Goal: Information Seeking & Learning: Learn about a topic

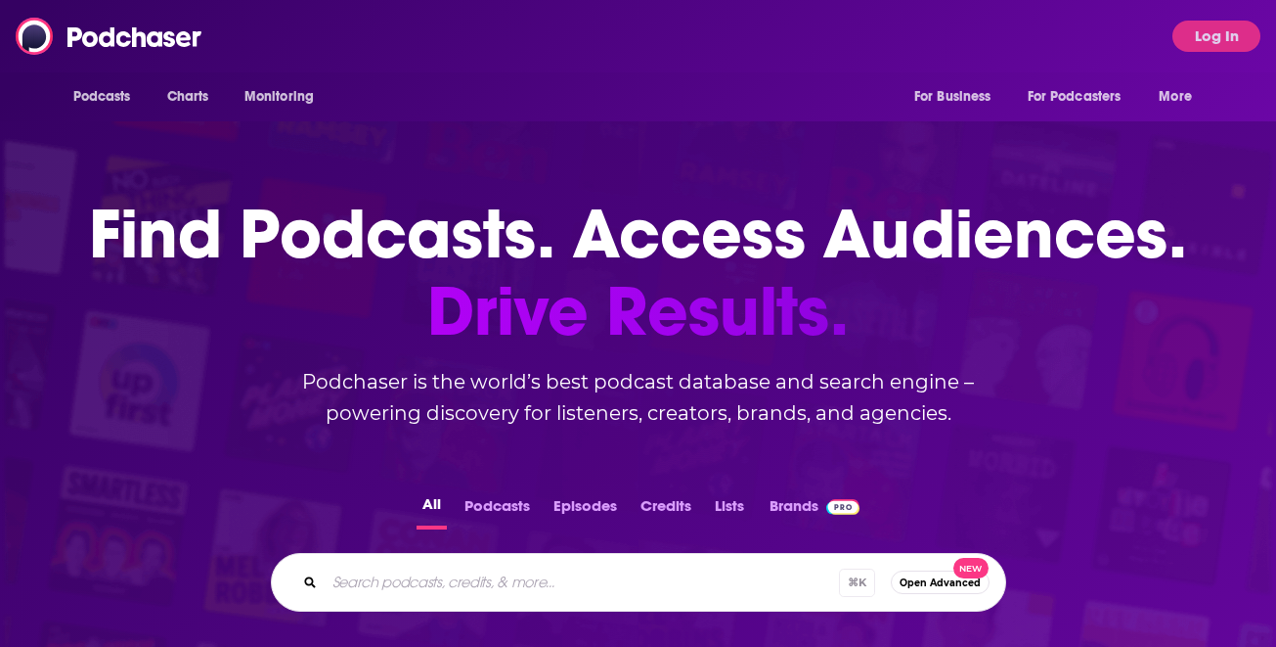
click at [401, 31] on div "Podcasts Charts Monitoring For Business For Podcasters More Log In" at bounding box center [638, 36] width 1276 height 72
click at [475, 582] on input "Search podcasts, credits, & more..." at bounding box center [582, 581] width 514 height 31
paste input "[PERSON_NAME] Means Business"
type input "[PERSON_NAME] Means Business"
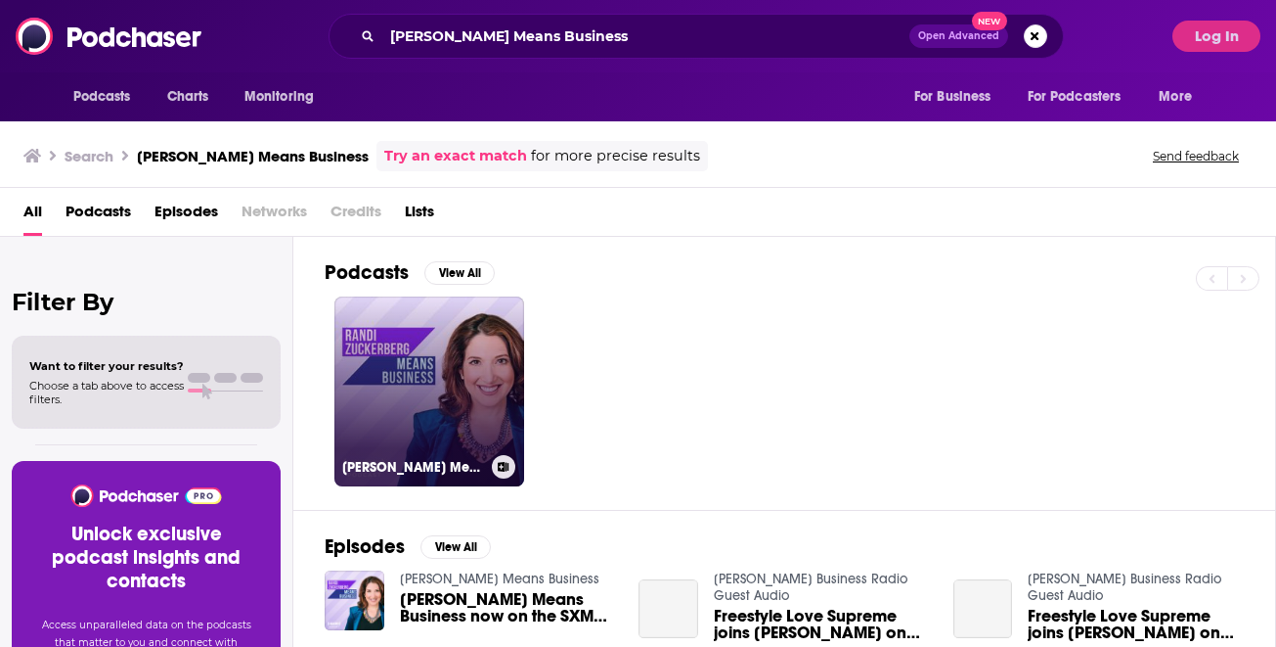
click at [413, 377] on link "[PERSON_NAME] Means Business" at bounding box center [430, 391] width 190 height 190
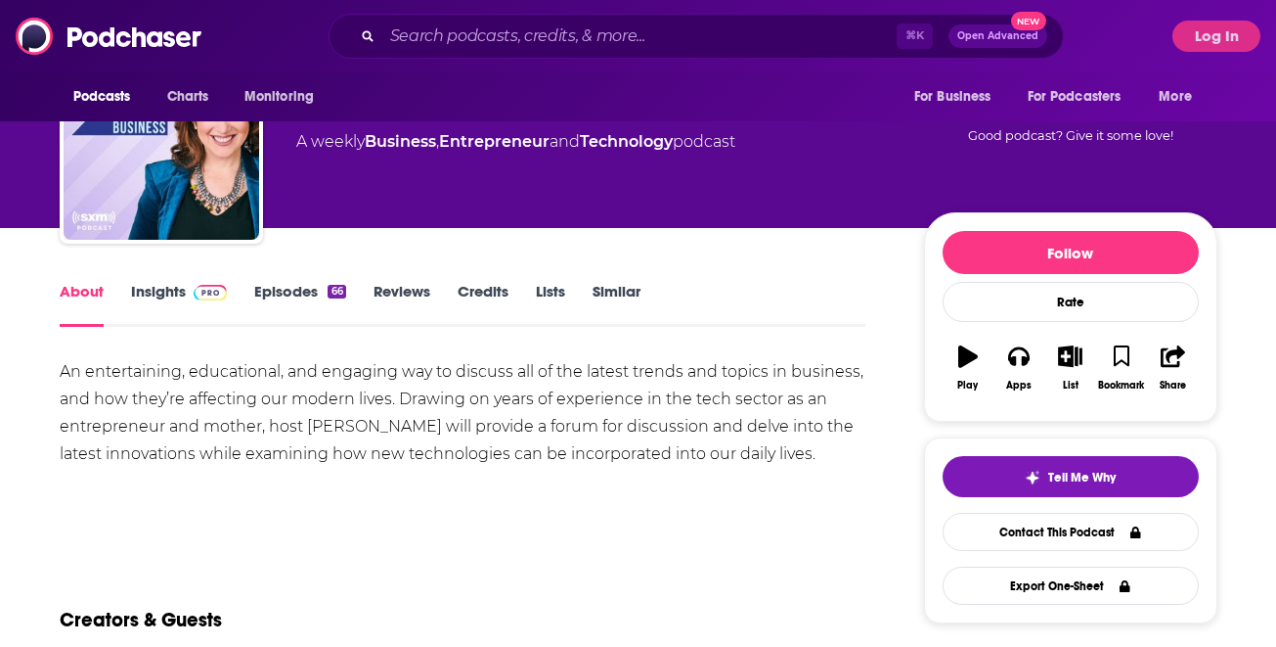
scroll to position [11, 0]
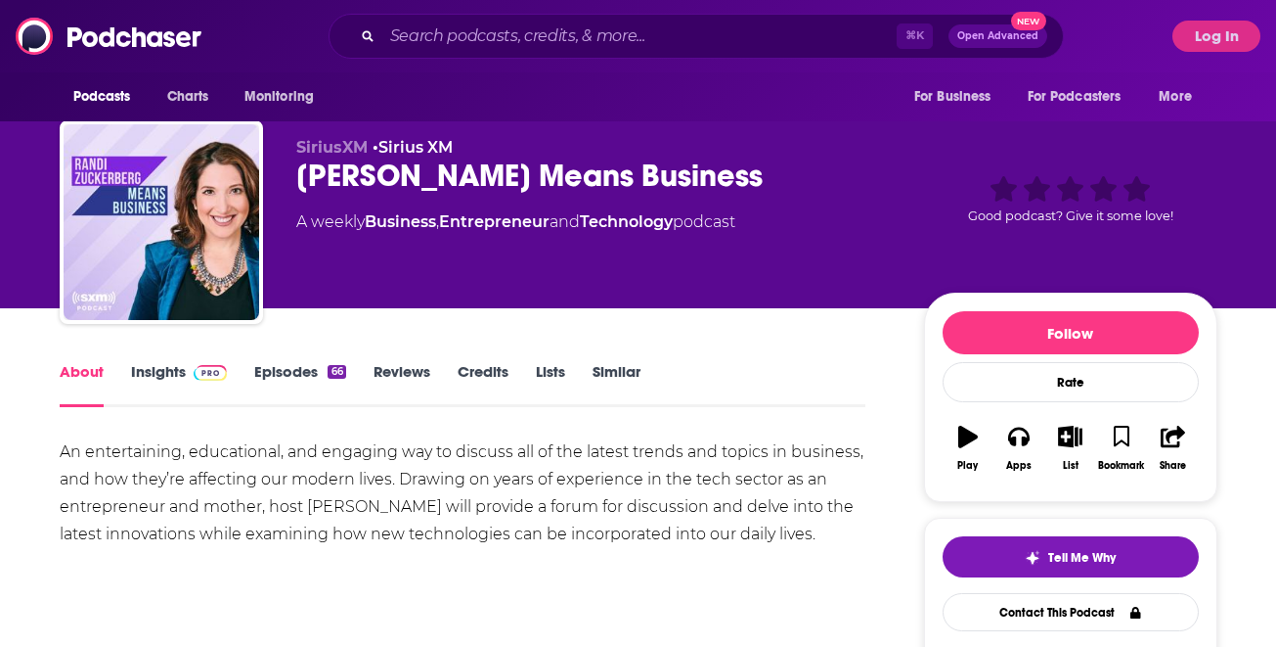
click at [153, 375] on link "Insights" at bounding box center [179, 384] width 97 height 45
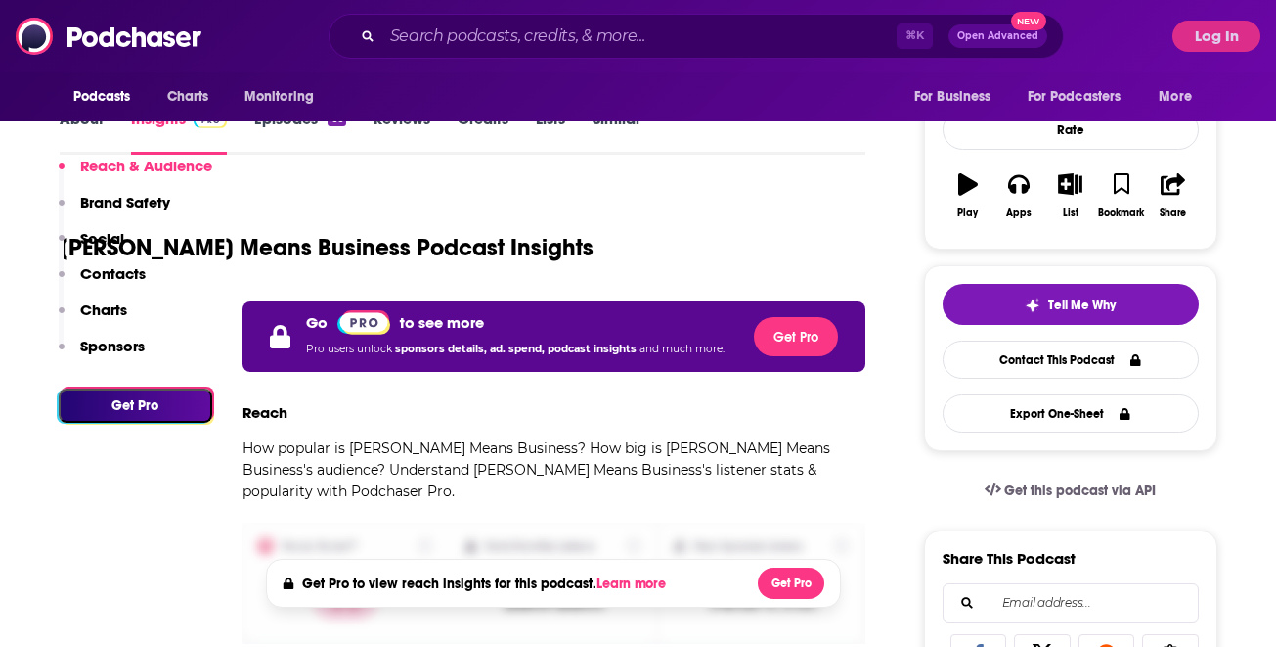
scroll to position [214, 0]
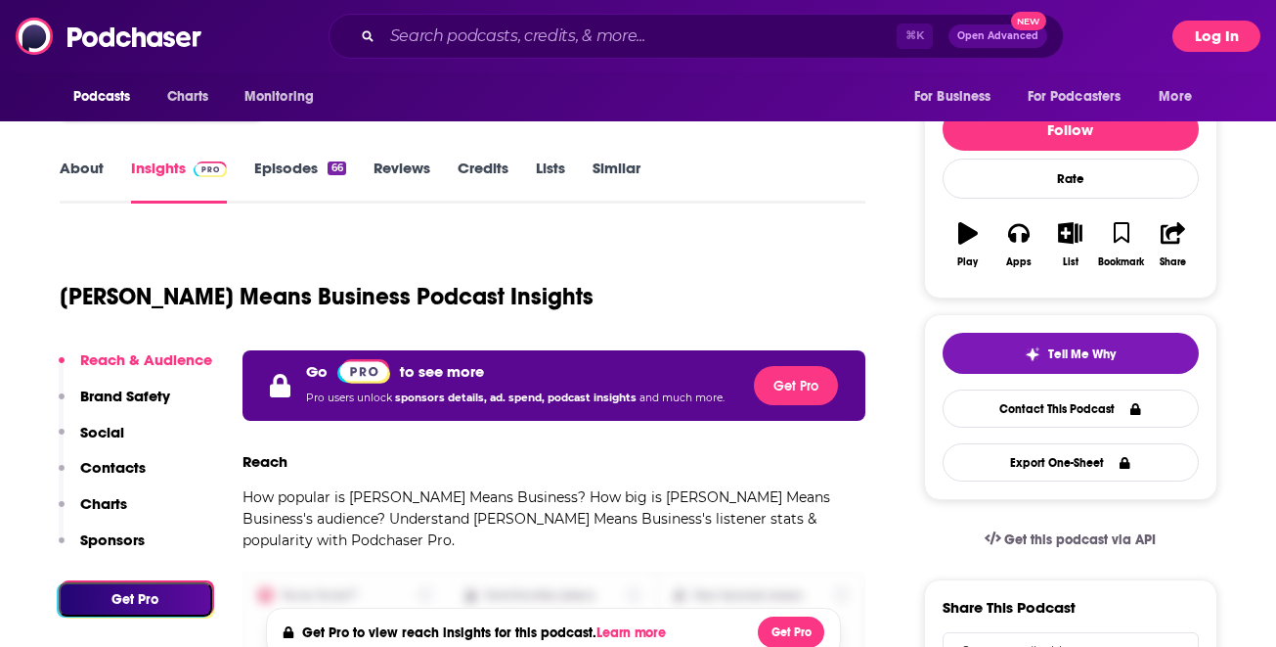
click at [1218, 34] on button "Log In" at bounding box center [1217, 36] width 88 height 31
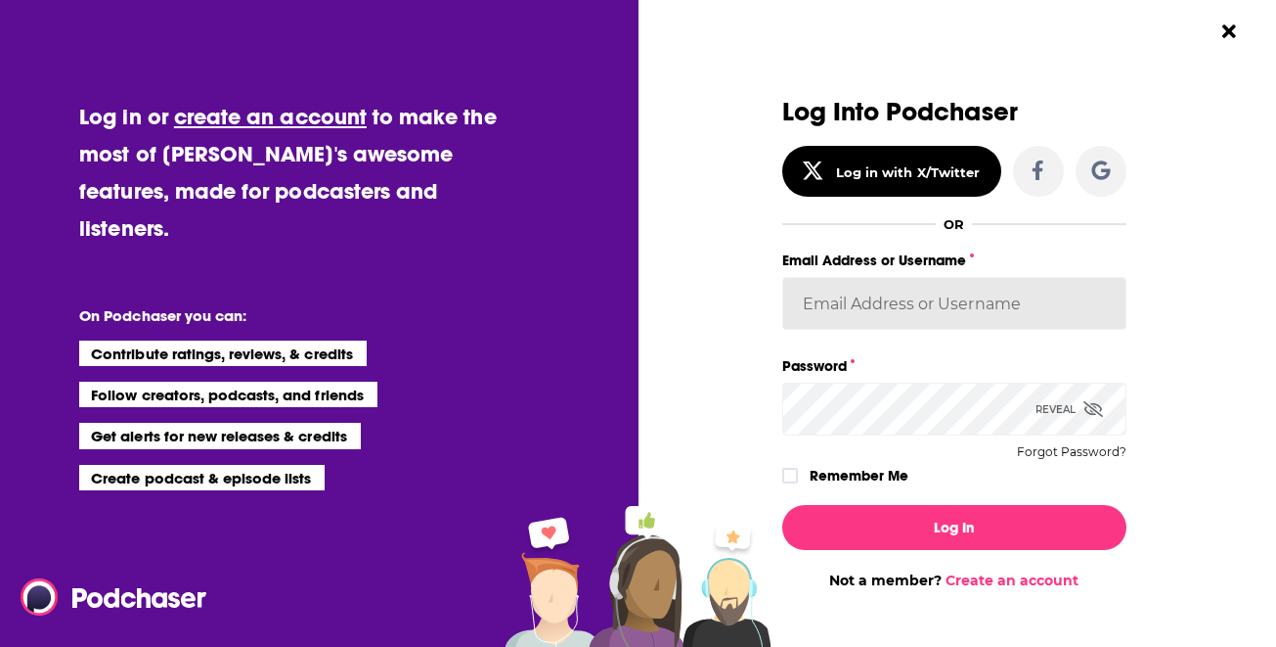
click at [859, 324] on input "Email Address or Username" at bounding box center [954, 303] width 344 height 53
type input "[EMAIL_ADDRESS][DOMAIN_NAME]"
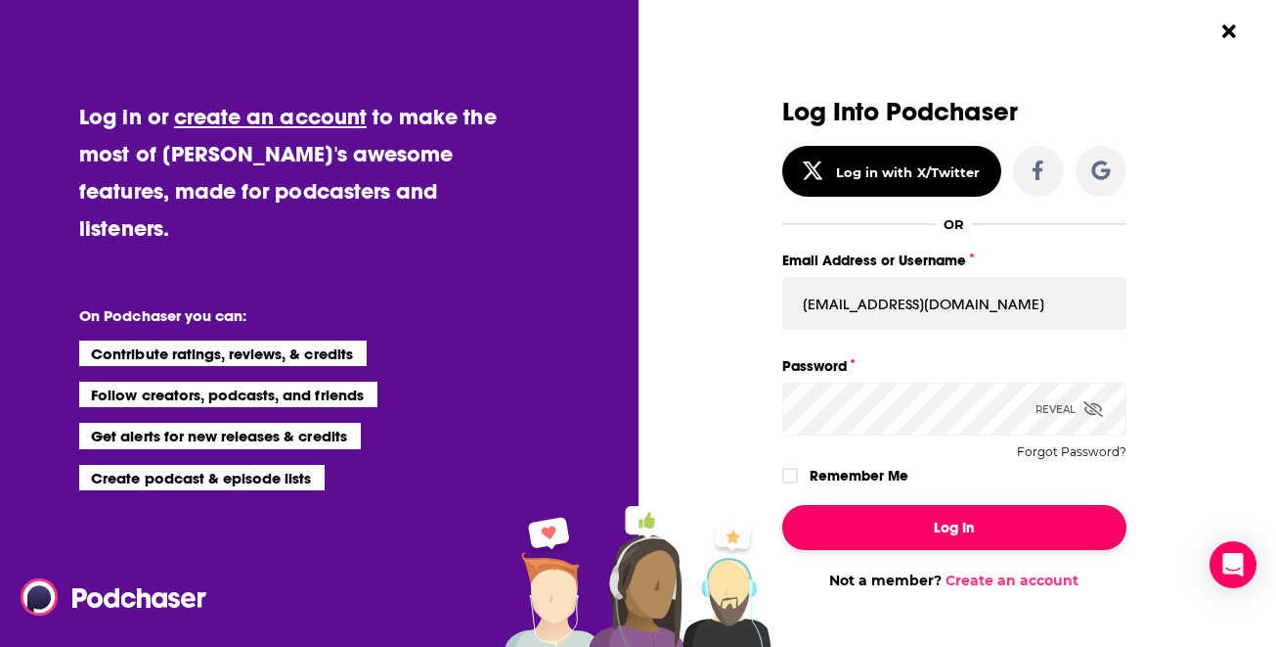
click at [892, 537] on button "Log In" at bounding box center [954, 527] width 344 height 45
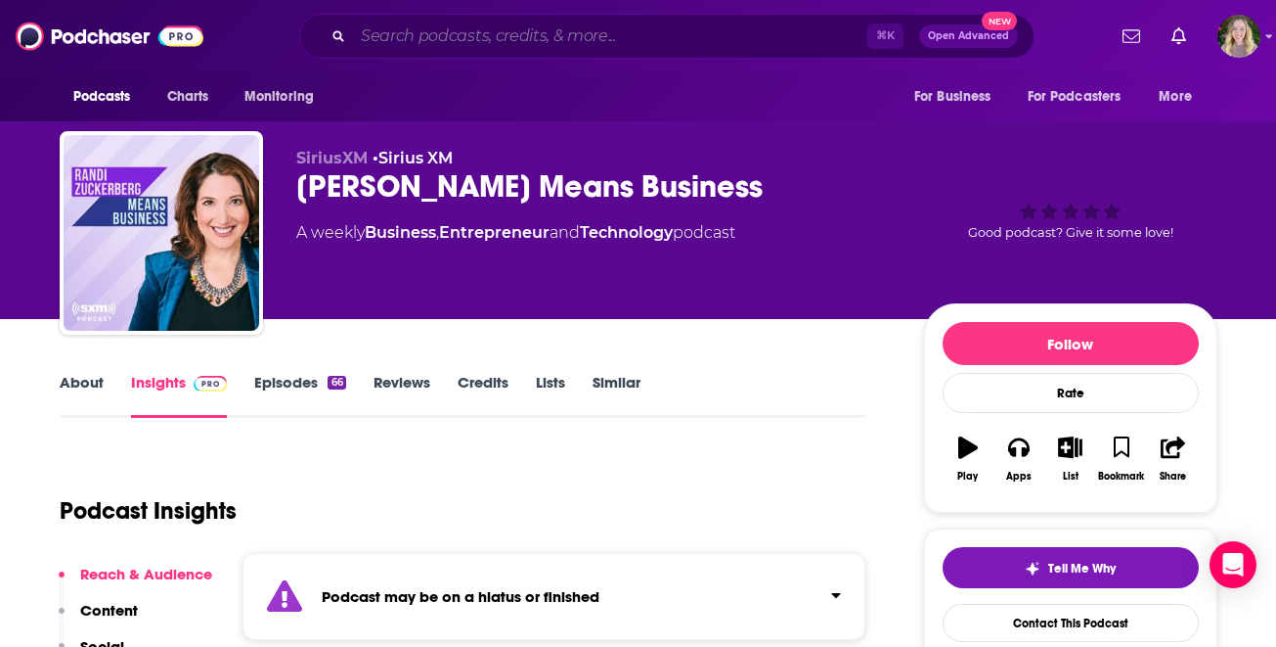
click at [545, 34] on input "Search podcasts, credits, & more..." at bounding box center [610, 36] width 514 height 31
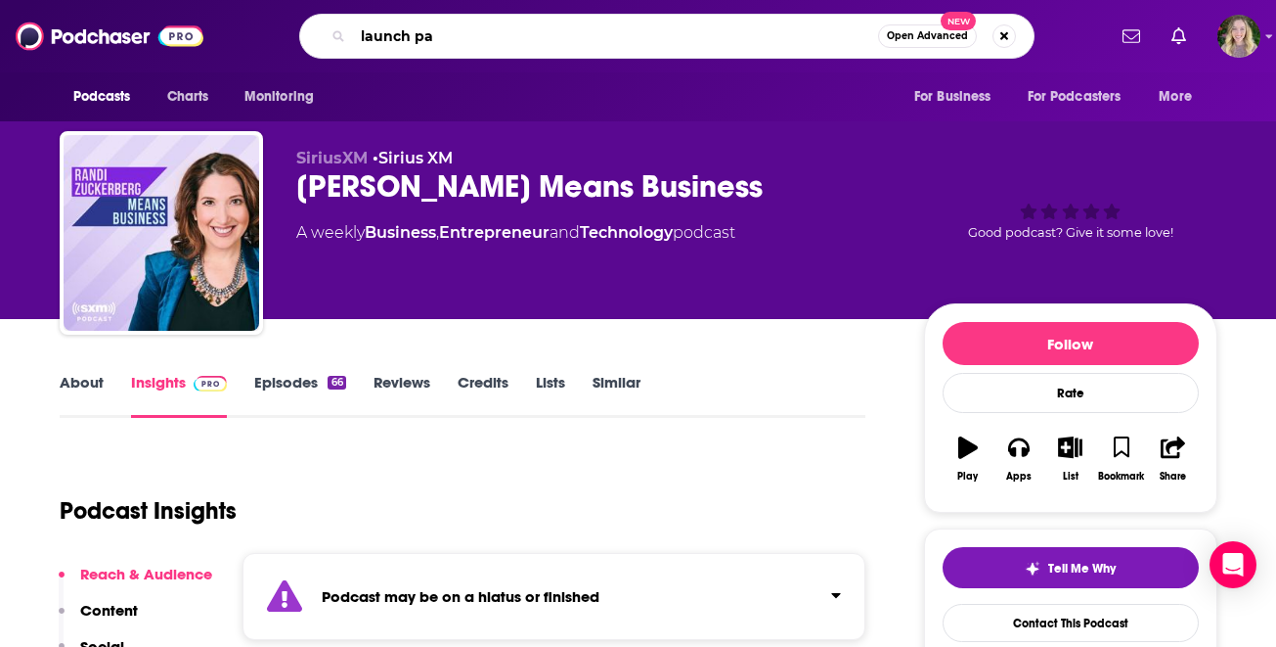
type input "launch pad"
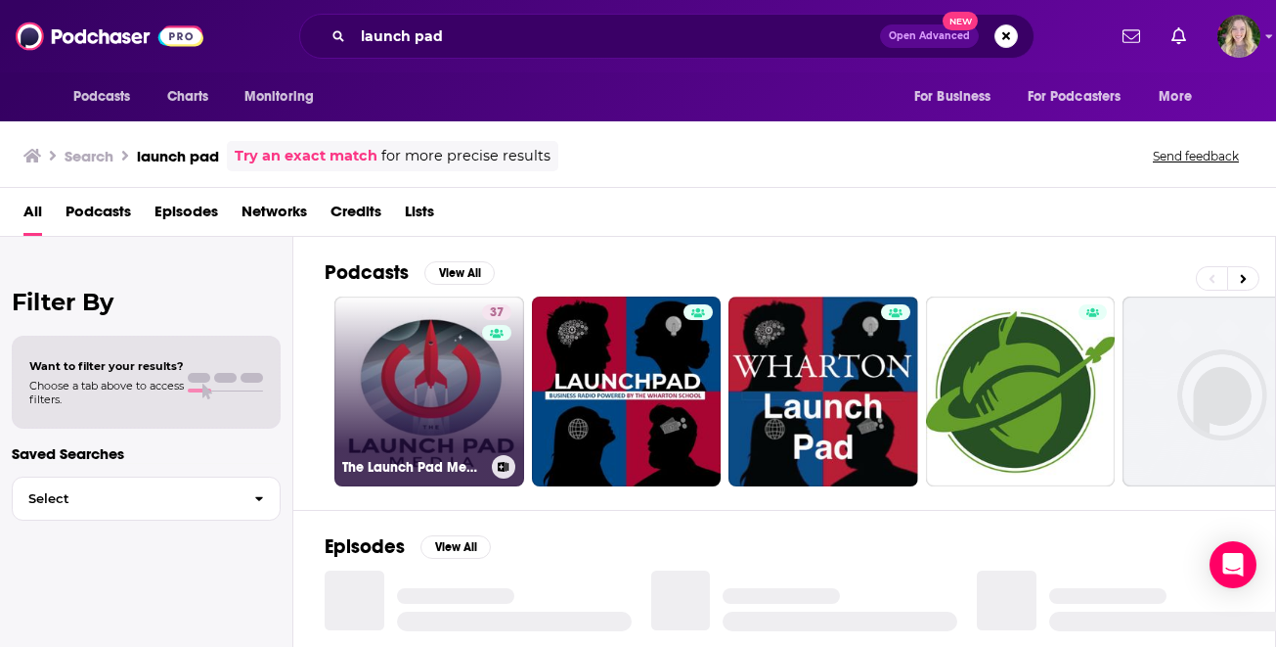
scroll to position [63, 0]
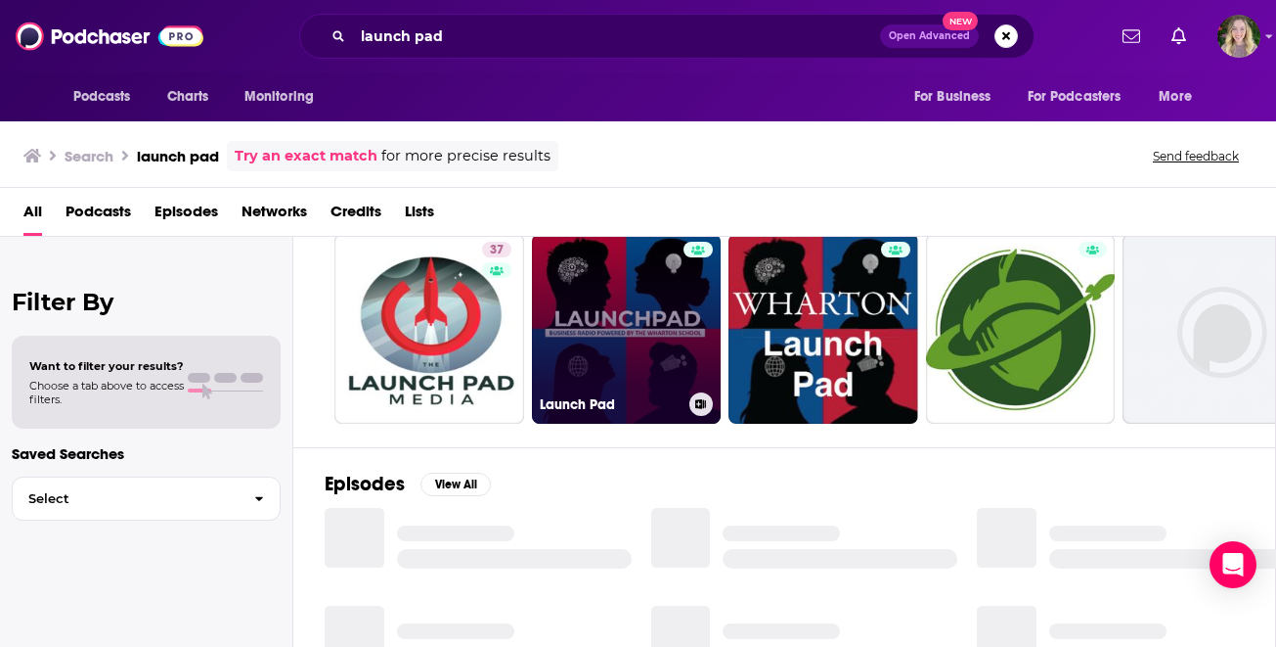
click at [645, 289] on link "Launch Pad" at bounding box center [627, 329] width 190 height 190
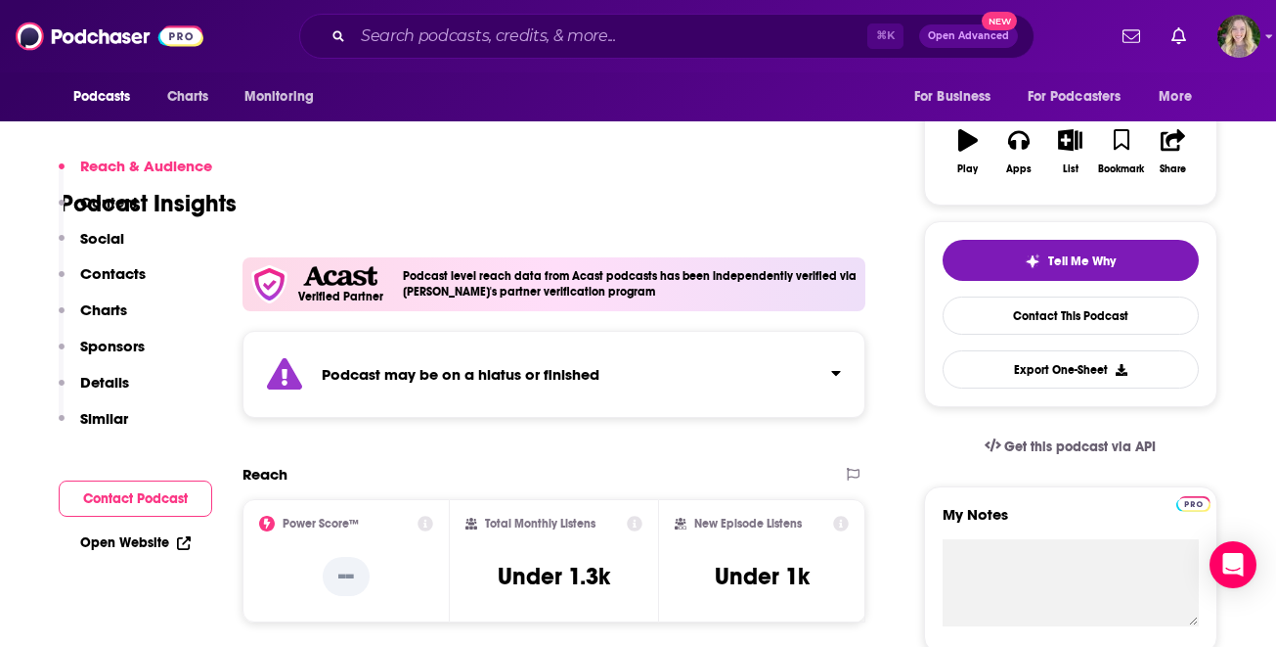
scroll to position [257, 0]
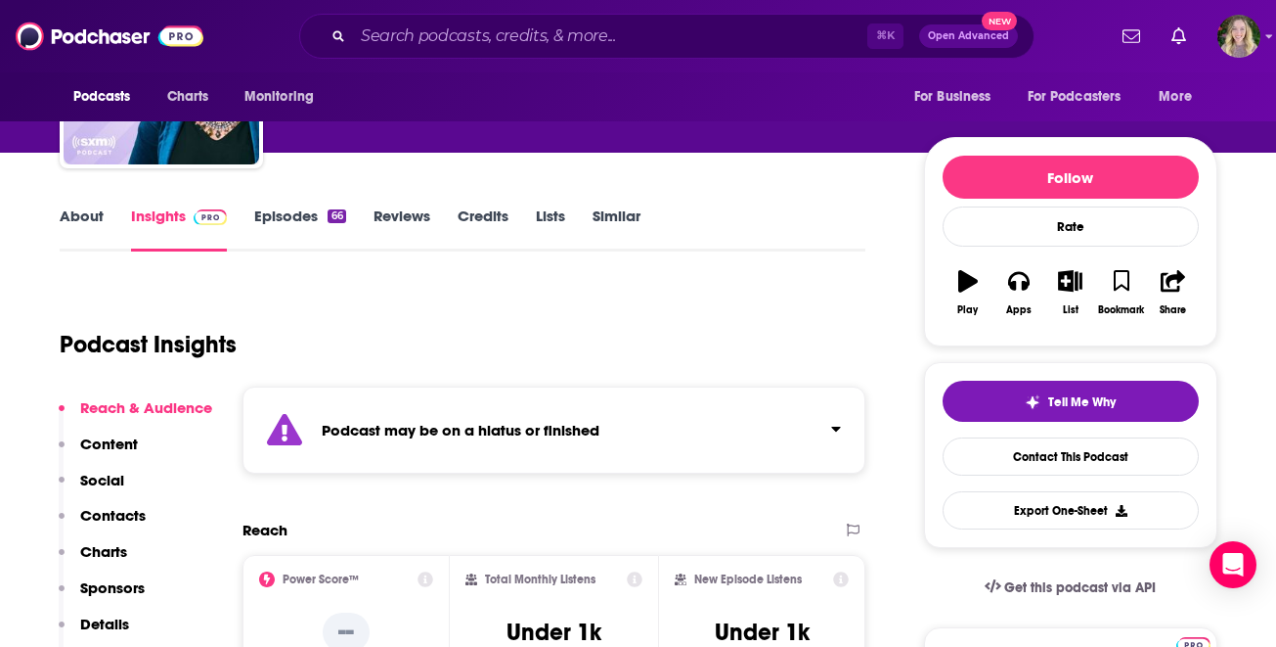
scroll to position [196, 0]
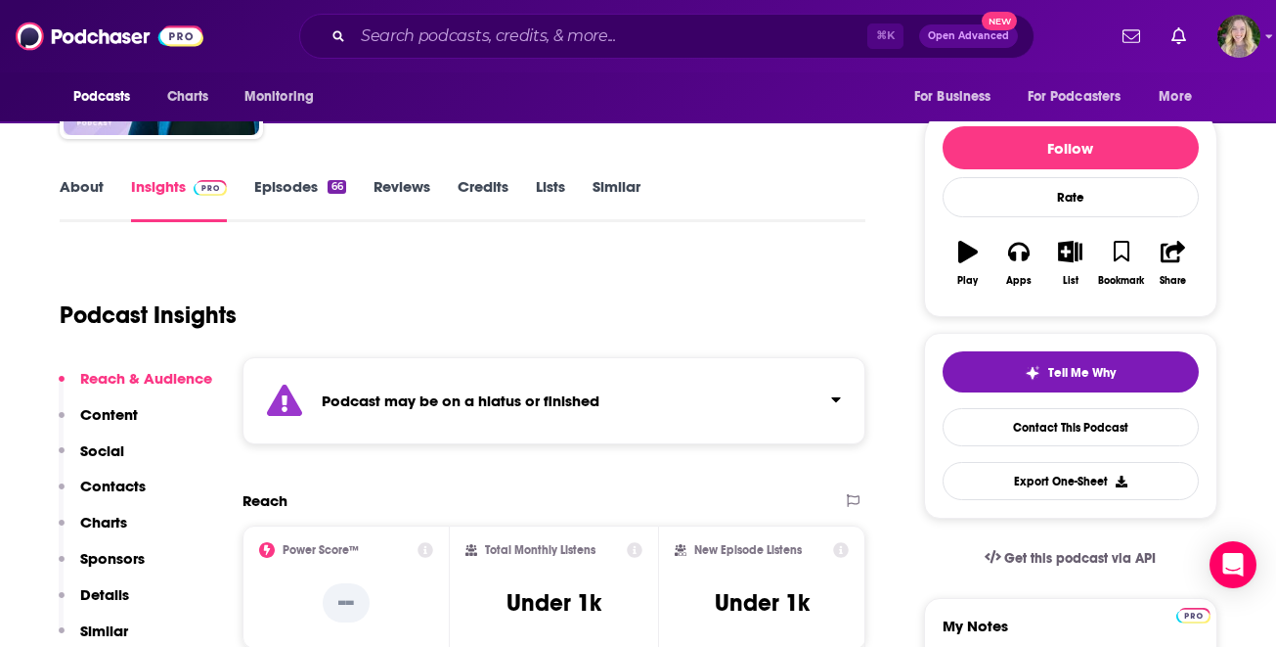
click at [419, 53] on div "⌘ K Open Advanced New" at bounding box center [667, 36] width 736 height 45
